Goal: Find specific page/section: Find specific page/section

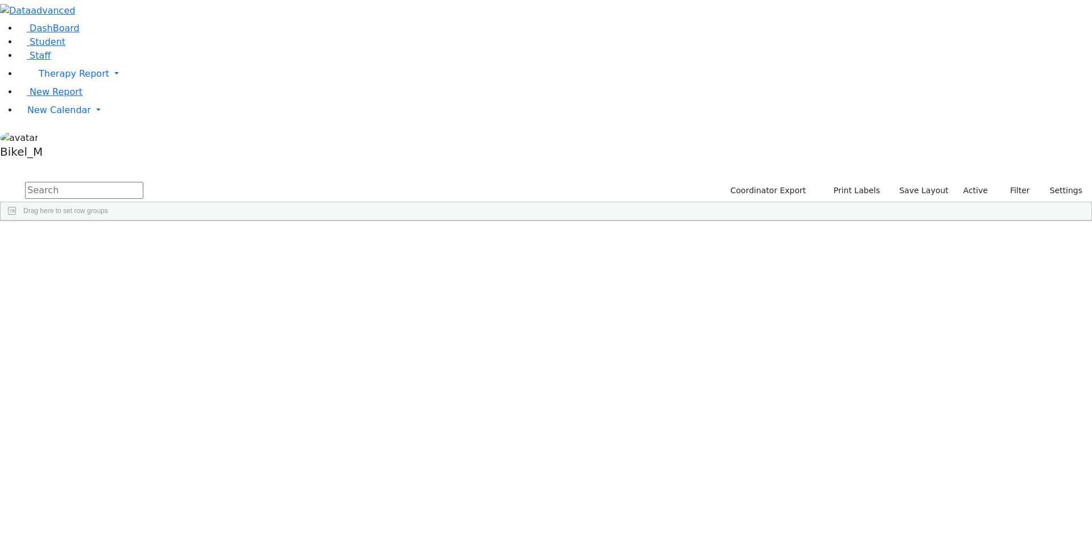
click at [143, 182] on input "text" at bounding box center [84, 190] width 118 height 17
click at [145, 239] on div "[PERSON_NAME]" at bounding box center [109, 247] width 72 height 16
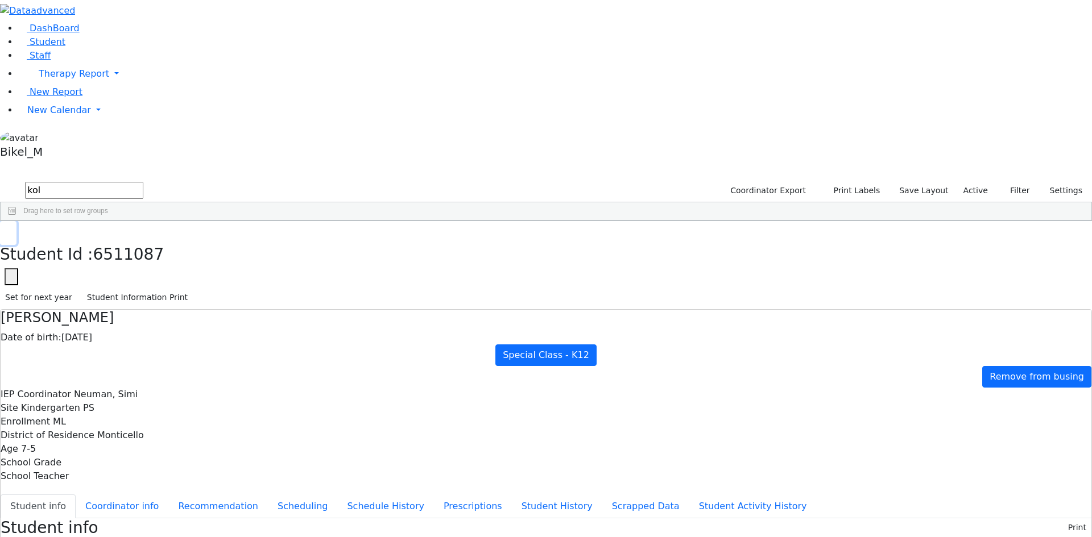
click at [16, 221] on button "button" at bounding box center [8, 233] width 16 height 24
drag, startPoint x: 197, startPoint y: 46, endPoint x: 125, endPoint y: 46, distance: 71.7
click at [125, 46] on div "DashBoard Student Staff Therapy Report Student Old Calendar Report" at bounding box center [546, 539] width 1092 height 1078
click at [217, 239] on div "Shimon" at bounding box center [181, 247] width 72 height 16
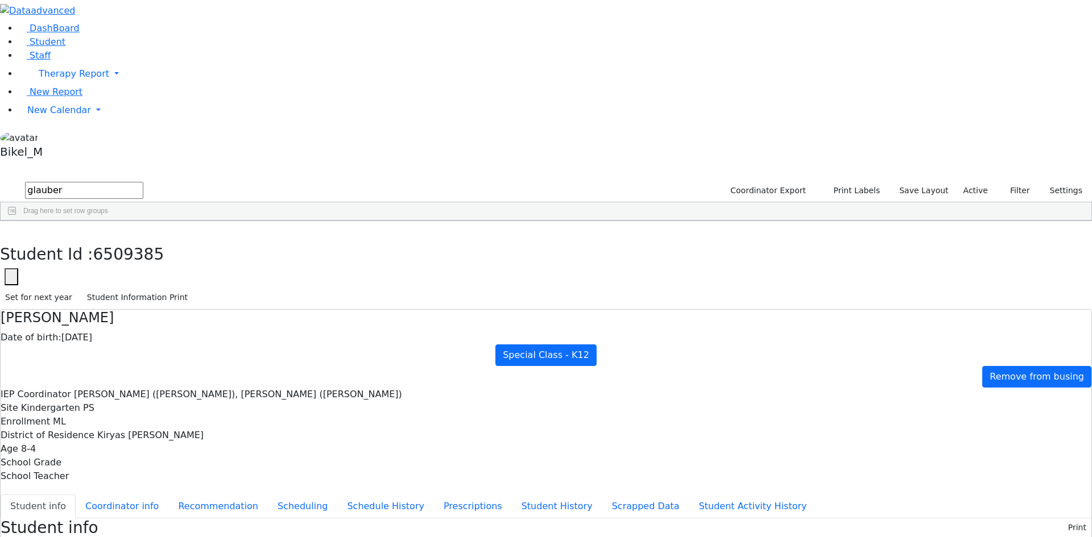
click at [208, 163] on div "Students 1 A 24 K 24 W 24 A 24 K 24 W 24 876" at bounding box center [546, 171] width 1092 height 17
click at [11, 230] on icon "button" at bounding box center [8, 233] width 6 height 7
drag, startPoint x: 201, startPoint y: 44, endPoint x: 116, endPoint y: 46, distance: 84.8
click at [116, 46] on div "DashBoard Student Staff Therapy Report Student Old Calendar Report" at bounding box center [546, 504] width 1092 height 1008
click at [145, 271] on div "[PERSON_NAME]" at bounding box center [109, 279] width 72 height 16
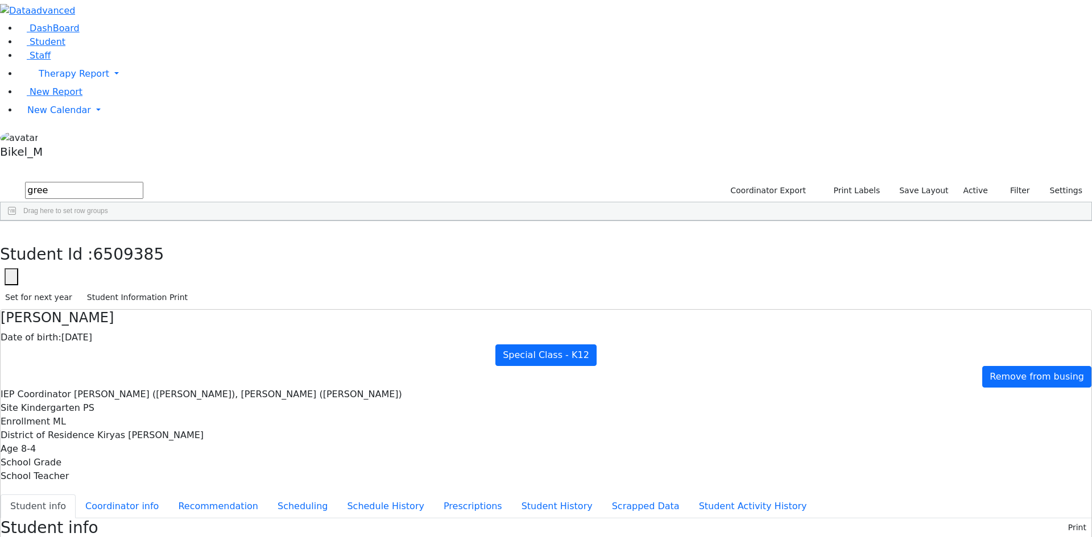
click at [145, 287] on div "Greenfield" at bounding box center [109, 295] width 72 height 16
click at [11, 230] on icon "button" at bounding box center [8, 233] width 6 height 7
drag, startPoint x: 202, startPoint y: 47, endPoint x: 107, endPoint y: 64, distance: 97.0
click at [107, 64] on div "DashBoard Student Staff Therapy Report Student Old Calendar Report" at bounding box center [546, 531] width 1092 height 1062
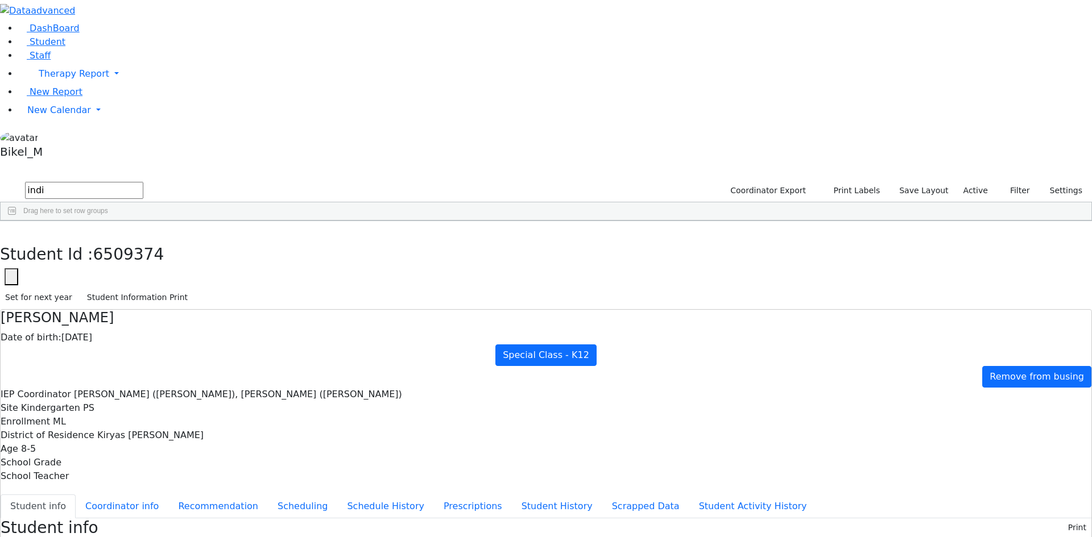
type input "indi"
click at [145, 255] on div "[PERSON_NAME]" at bounding box center [109, 263] width 72 height 16
click at [145, 239] on div "Frankel" at bounding box center [109, 247] width 72 height 16
